Goal: Task Accomplishment & Management: Complete application form

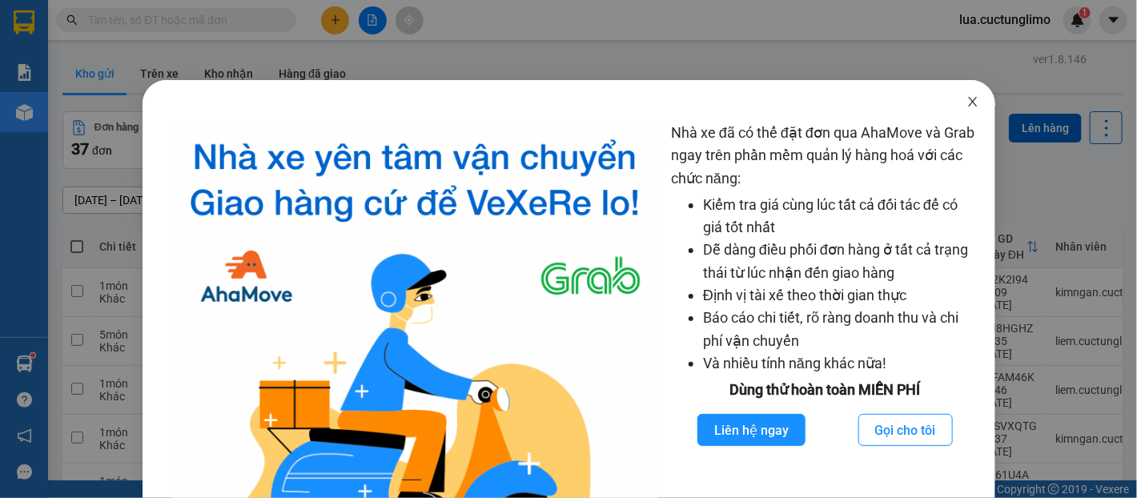
click at [970, 98] on span "Close" at bounding box center [972, 102] width 45 height 45
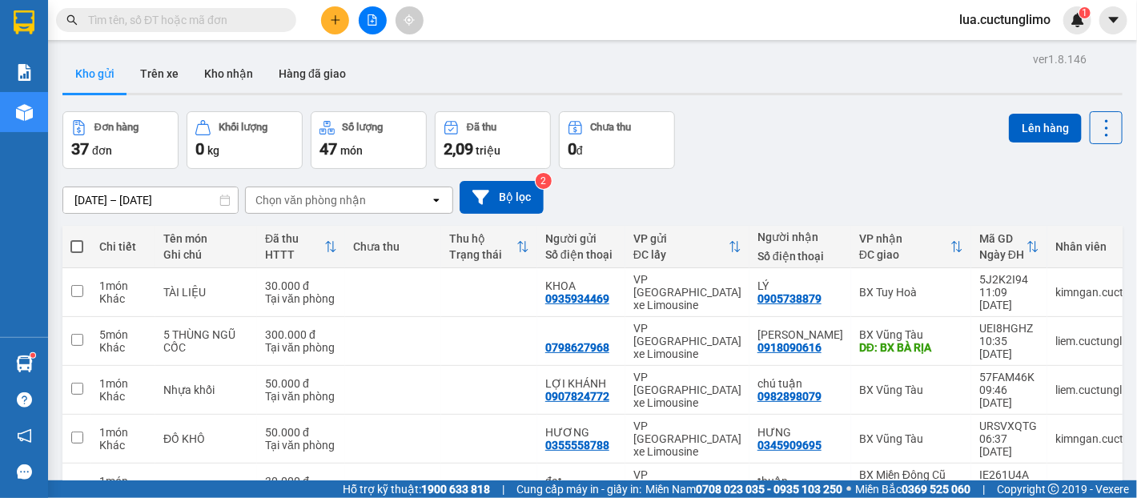
click at [347, 33] on div at bounding box center [372, 20] width 120 height 28
click at [339, 21] on button at bounding box center [335, 20] width 28 height 28
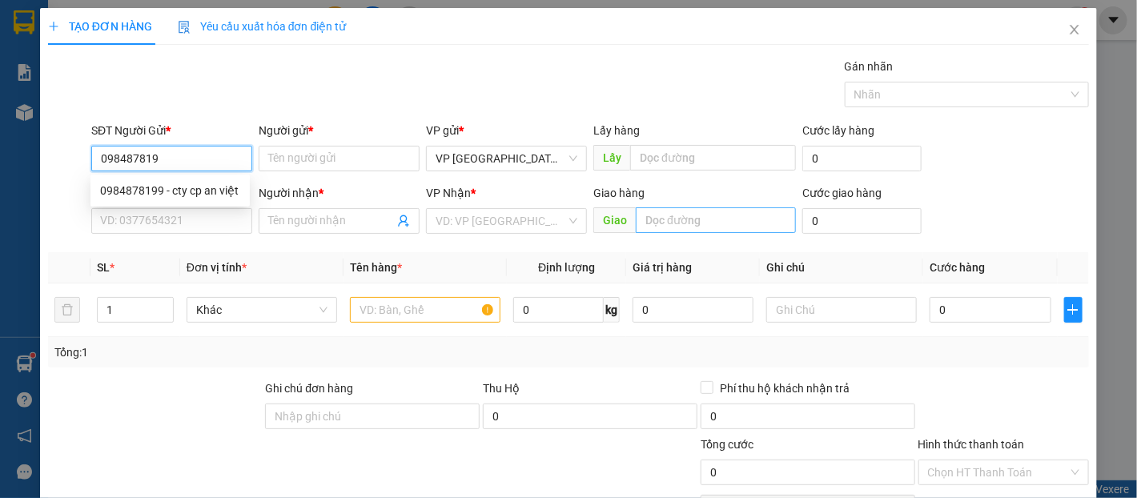
type input "0984878199"
click at [195, 199] on div "0984878199 - cty cp an việt" at bounding box center [170, 191] width 140 height 18
type input "cty cp an việt"
type input "0979955047"
type input "NHUNG"
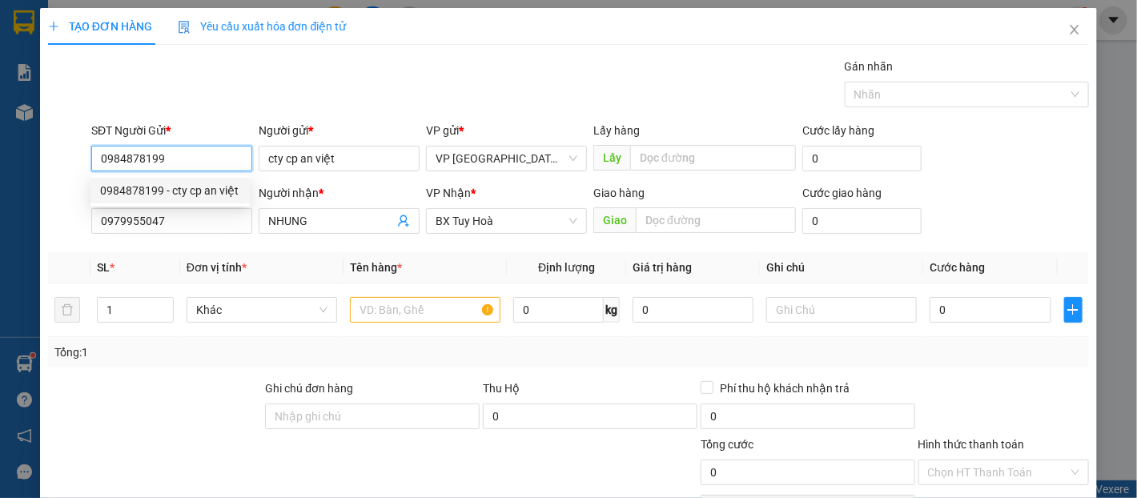
type input "30.000"
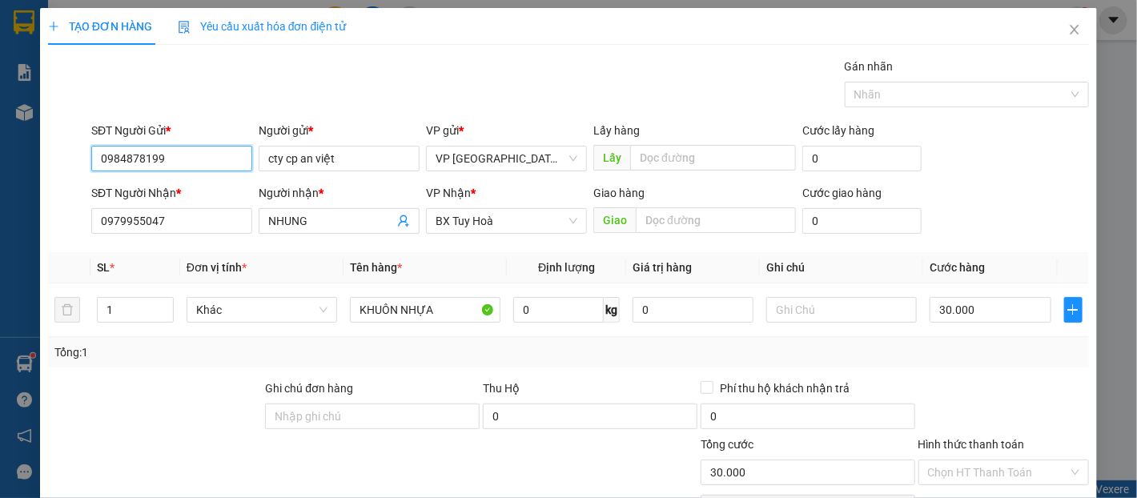
type input "0984878199"
click at [197, 239] on div "SĐT Người Nhận * 0979955047" at bounding box center [171, 212] width 161 height 56
click at [197, 214] on input "0979955047" at bounding box center [171, 221] width 161 height 26
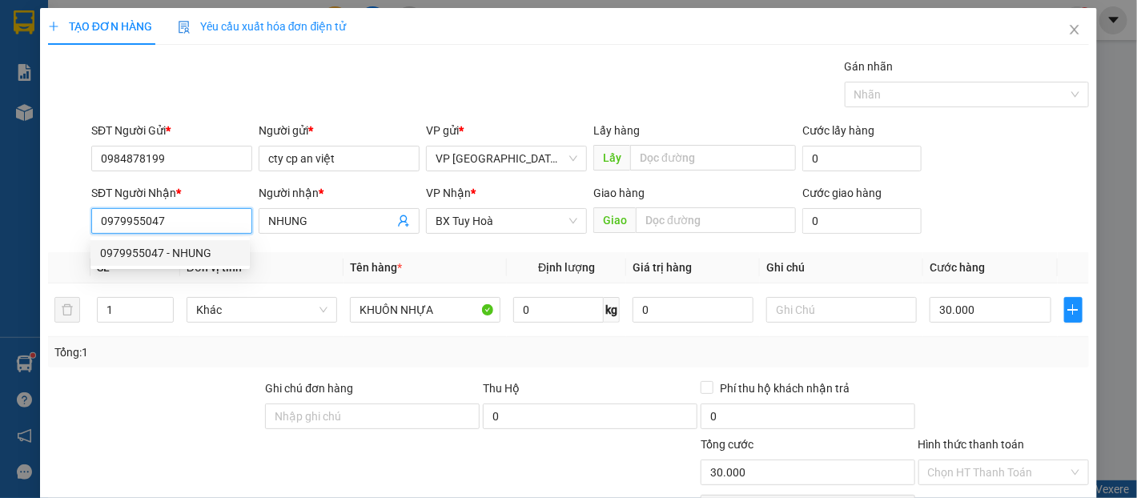
click at [197, 214] on input "0979955047" at bounding box center [171, 221] width 161 height 26
type input "0933969323"
click at [186, 252] on div "0933969323 - MƠ" at bounding box center [170, 253] width 140 height 18
type input "MƠ"
type input "50.000"
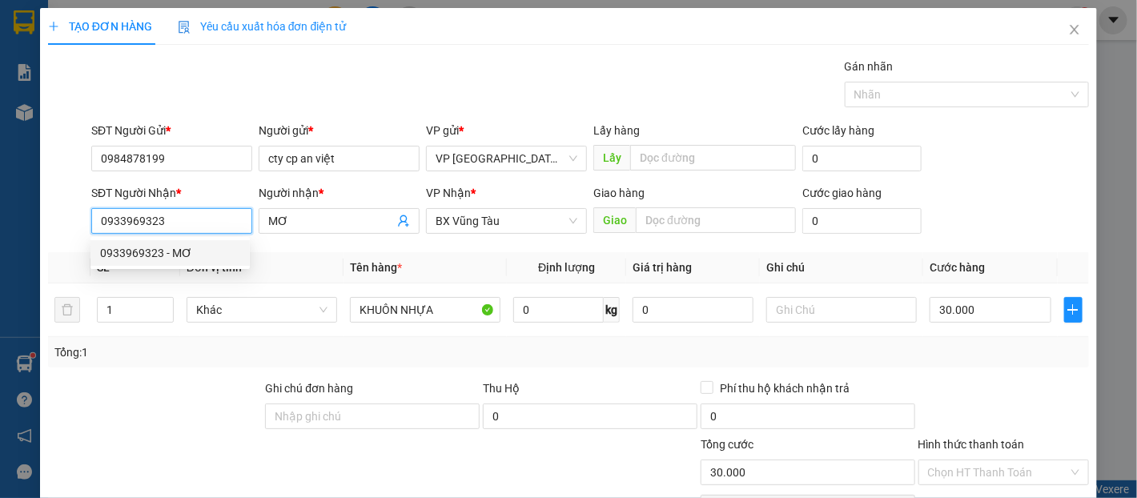
type input "50.000"
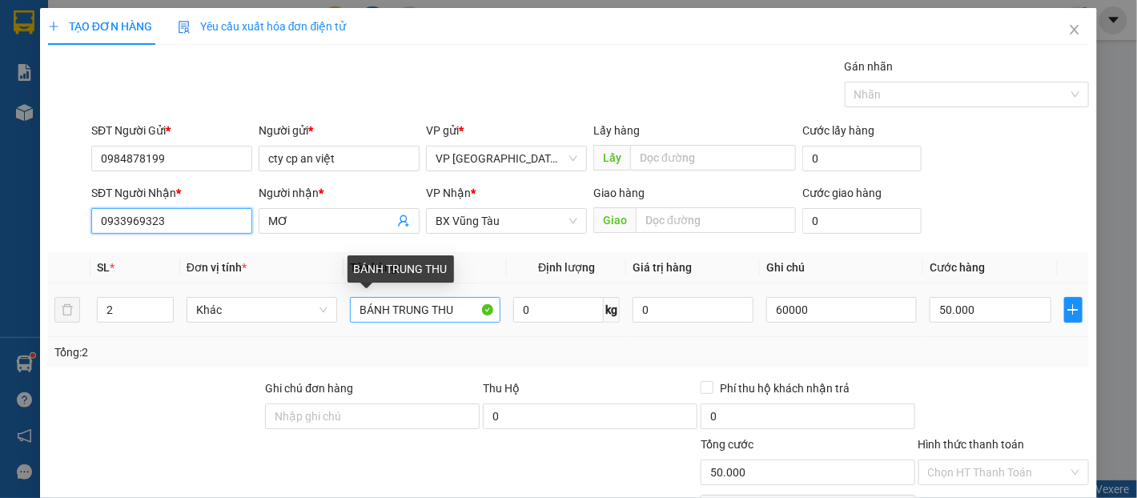
type input "0933969323"
click at [466, 313] on input "BÁNH TRUNG THU" at bounding box center [425, 310] width 151 height 26
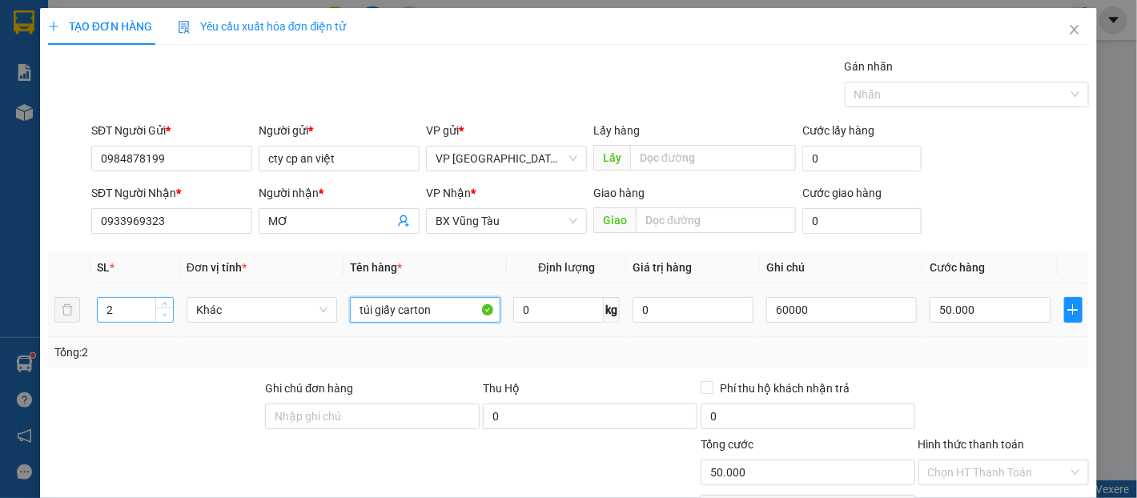
type input "túi giấy carton"
type input "1"
click at [165, 315] on icon "down" at bounding box center [165, 315] width 6 height 6
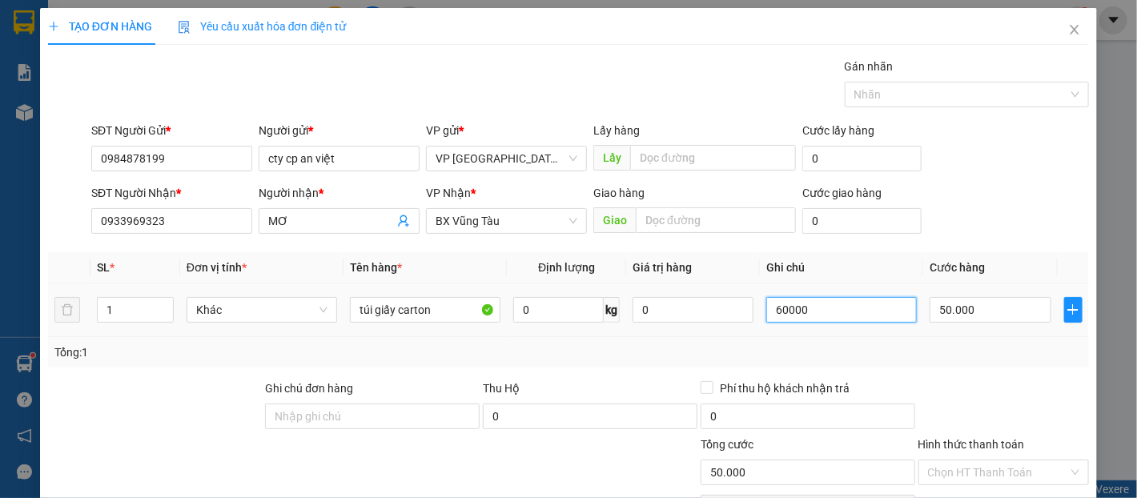
click at [845, 322] on input "60000" at bounding box center [841, 310] width 151 height 26
click at [972, 305] on input "50.000" at bounding box center [990, 310] width 121 height 26
type input "6"
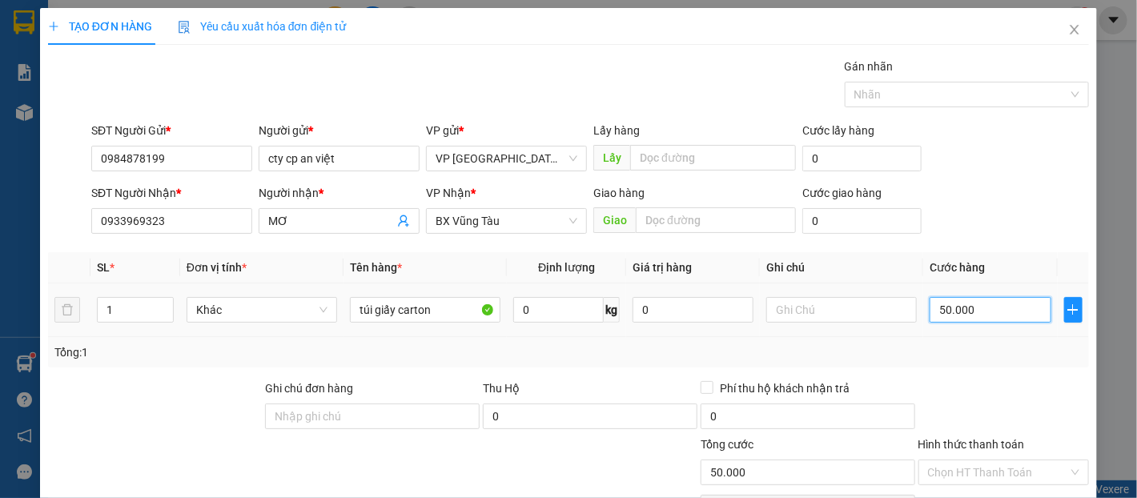
type input "6"
type input "60"
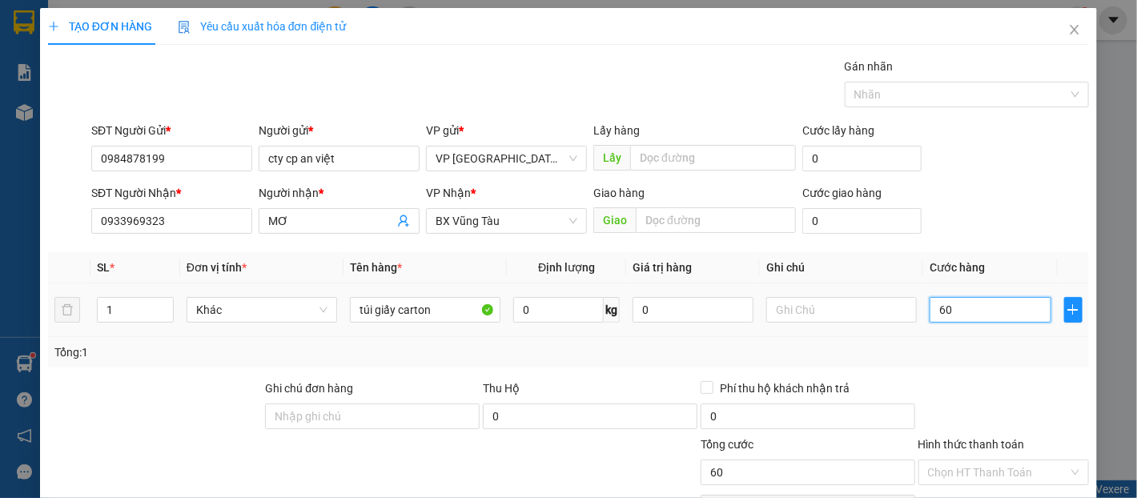
type input "600"
type input "6.000"
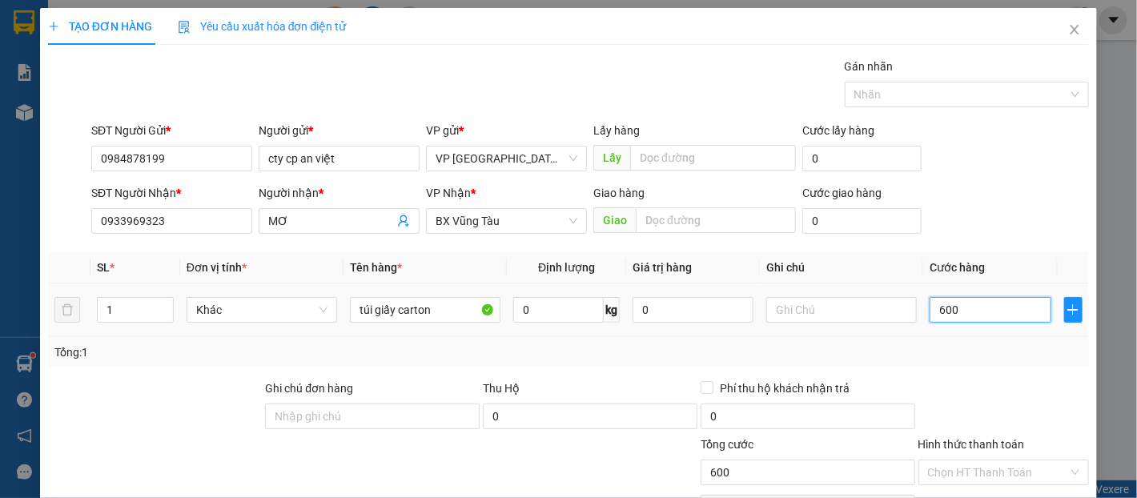
type input "6.000"
type input "60.000"
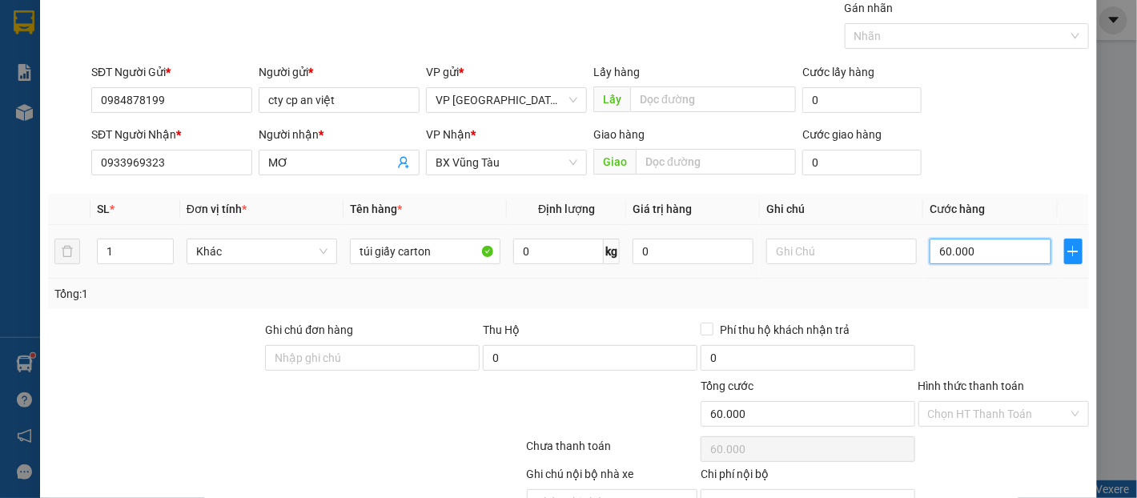
scroll to position [143, 0]
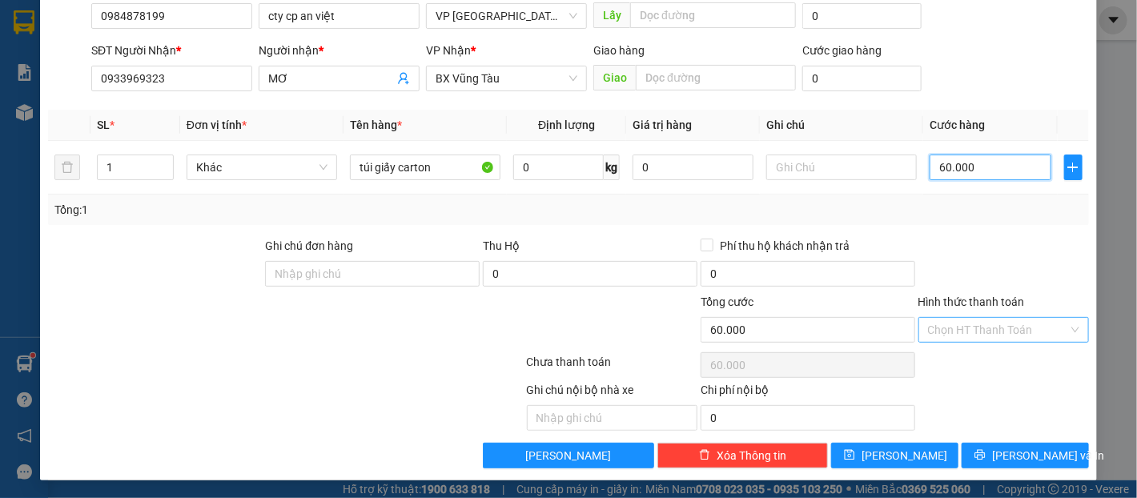
type input "60.000"
drag, startPoint x: 978, startPoint y: 324, endPoint x: 978, endPoint y: 337, distance: 12.8
click at [978, 327] on input "Hình thức thanh toán" at bounding box center [998, 330] width 140 height 24
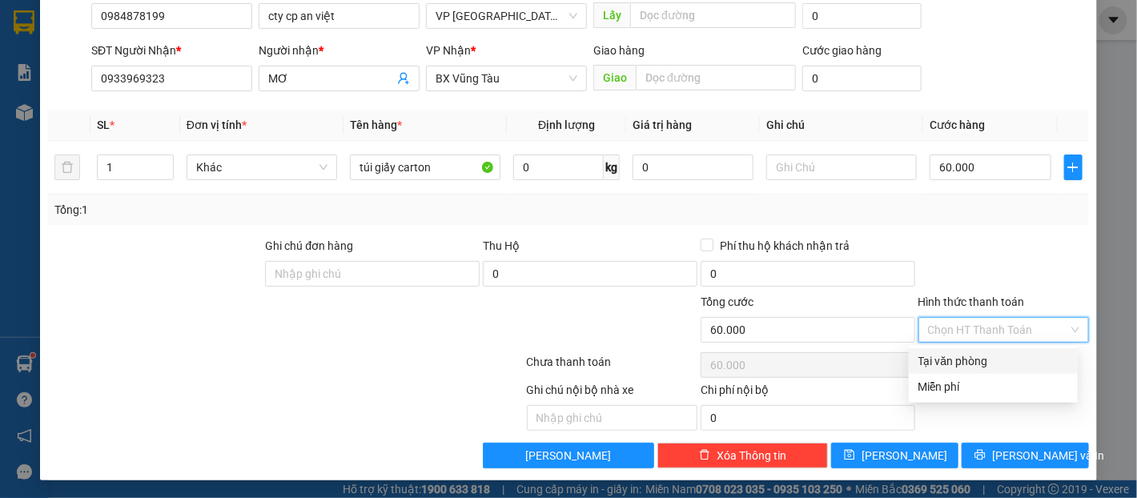
click at [973, 360] on div "Tại văn phòng" at bounding box center [993, 361] width 150 height 18
type input "0"
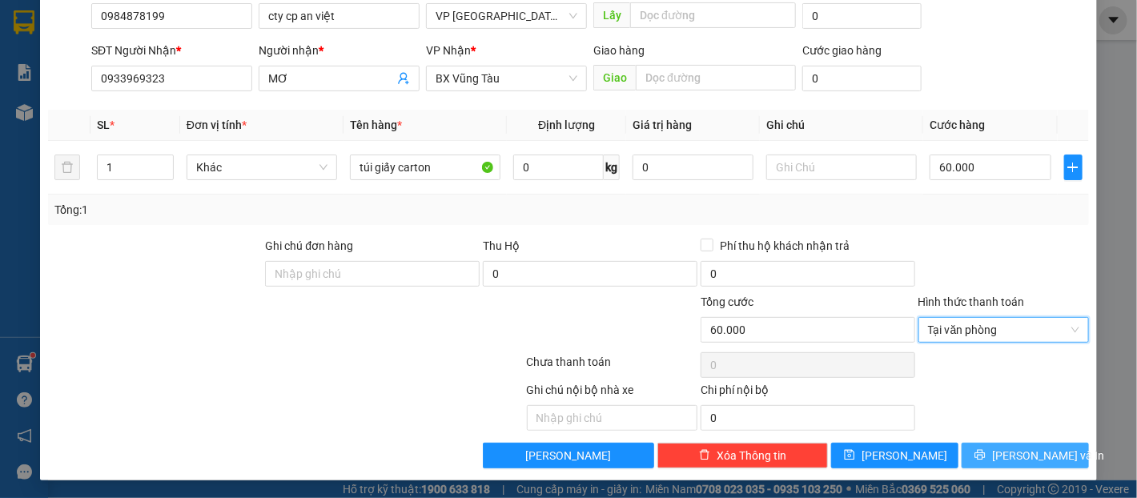
drag, startPoint x: 1005, startPoint y: 469, endPoint x: 1007, endPoint y: 456, distance: 13.0
click at [1005, 460] on div "TẠO ĐƠN HÀNG Yêu cầu xuất hóa đơn điện tử Transit Pickup Surcharge Ids Transit …" at bounding box center [569, 172] width 1058 height 615
click at [1009, 453] on span "[PERSON_NAME] và In" at bounding box center [1048, 456] width 112 height 18
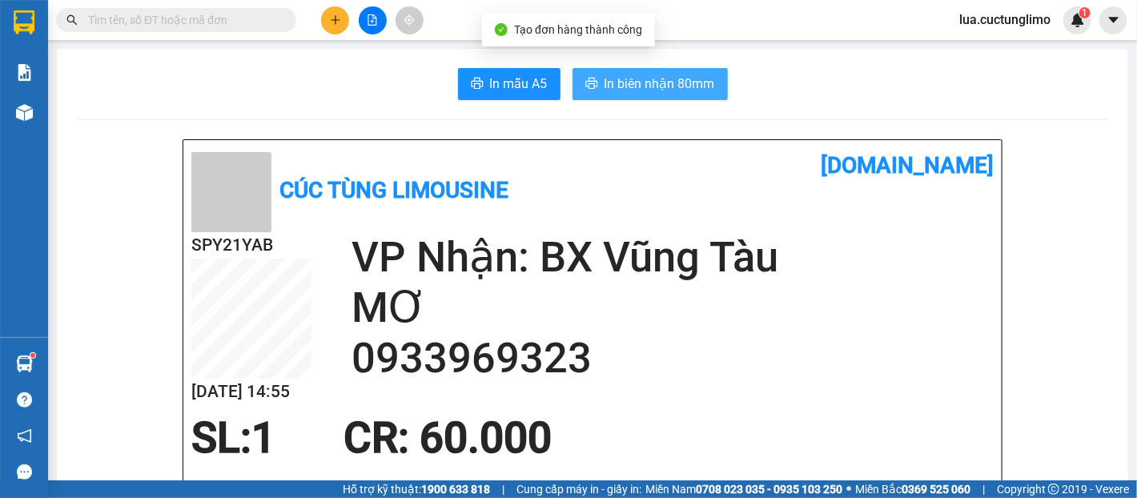
click at [676, 83] on span "In biên nhận 80mm" at bounding box center [659, 84] width 110 height 20
